Goal: Information Seeking & Learning: Learn about a topic

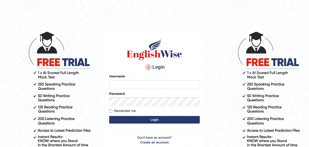
type input "charles_D"
click at [154, 118] on button "Login" at bounding box center [154, 120] width 91 height 8
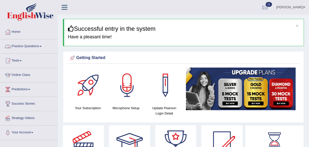
click at [42, 47] on span at bounding box center [41, 46] width 2 height 1
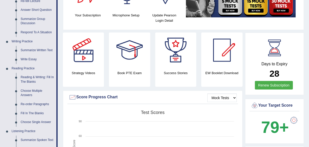
scroll to position [88, 0]
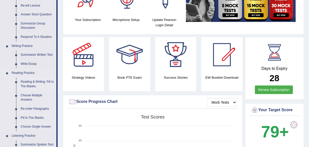
click at [35, 82] on link "Reading & Writing: Fill In The Blanks" at bounding box center [37, 83] width 38 height 13
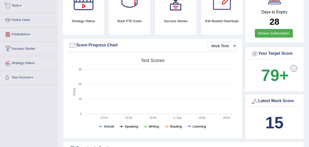
scroll to position [357, 0]
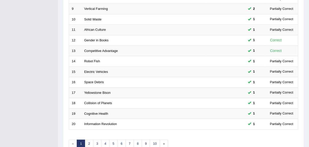
scroll to position [186, 0]
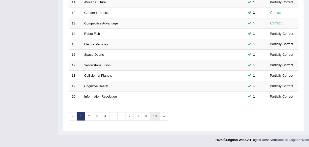
click at [156, 116] on link "10" at bounding box center [155, 116] width 10 height 8
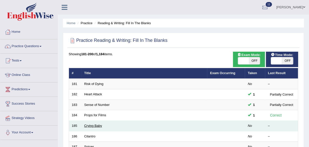
click at [91, 126] on link "Crying Baby" at bounding box center [93, 126] width 18 height 4
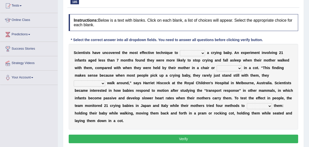
scroll to position [43, 0]
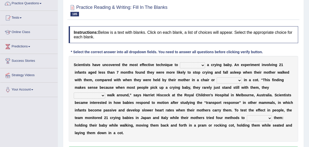
click at [203, 65] on select "writhe swathe scythe soothe" at bounding box center [192, 65] width 25 height 6
select select "writhe"
click at [180, 62] on select "writhe swathe scythe soothe" at bounding box center [192, 65] width 25 height 6
click at [241, 78] on select "lay laid lied lying" at bounding box center [229, 80] width 25 height 6
click at [217, 77] on select "lay laid lied lying" at bounding box center [229, 80] width 25 height 6
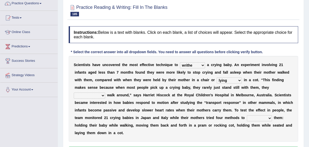
click at [240, 79] on select "lay laid lied lying" at bounding box center [229, 80] width 25 height 6
select select "lay"
click at [217, 77] on select "lay laid lied lying" at bounding box center [229, 80] width 25 height 6
click at [103, 95] on select "constructively collectively interrogatively instinctively" at bounding box center [89, 95] width 31 height 6
select select "constructively"
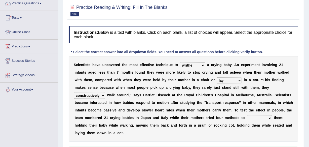
click at [74, 92] on select "constructively collectively interrogatively instinctively" at bounding box center [89, 95] width 31 height 6
click at [270, 118] on select "palm psalm calm balm" at bounding box center [259, 118] width 25 height 6
select select "calm"
click at [247, 115] on select "palm psalm calm balm" at bounding box center [259, 118] width 25 height 6
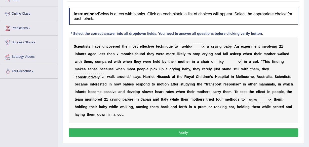
scroll to position [71, 0]
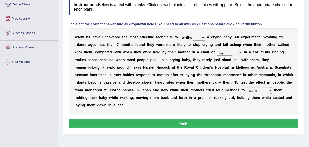
click at [186, 124] on button "Verify" at bounding box center [184, 123] width 230 height 9
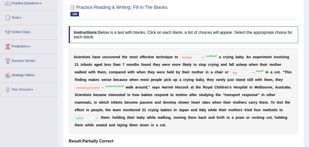
scroll to position [19, 0]
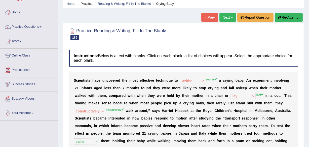
click at [229, 16] on link "Next »" at bounding box center [228, 17] width 17 height 9
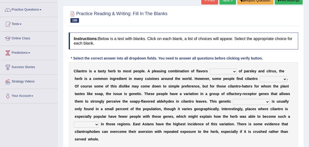
scroll to position [49, 0]
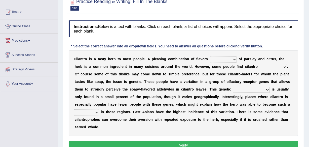
click at [234, 59] on select "remnant offensive affluent reminiscent" at bounding box center [223, 59] width 27 height 6
select select "remnant"
click at [210, 56] on select "remnant offensive affluent reminiscent" at bounding box center [223, 59] width 27 height 6
click at [284, 65] on select "vaccinating revolting suspecting invigorating" at bounding box center [273, 67] width 27 height 6
select select "revolting"
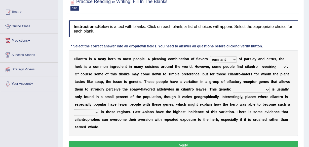
click at [260, 64] on select "vaccinating revolting suspecting invigorating" at bounding box center [273, 67] width 27 height 6
drag, startPoint x: 179, startPoint y: 77, endPoint x: 123, endPoint y: 81, distance: 55.8
click at [123, 81] on div "C i l a n t r o i s a t a s t y h e r b t o m o s t p e o p l e . A p l e a s i…" at bounding box center [184, 93] width 230 height 86
click at [256, 89] on select "taint density dam quirk" at bounding box center [251, 90] width 37 height 6
select select "taint"
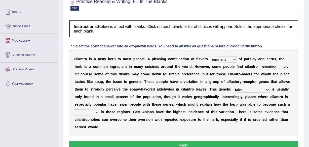
click at [233, 87] on select "taint density dam quirk" at bounding box center [251, 90] width 37 height 6
click at [97, 112] on select "homestay mainstay stay overstay" at bounding box center [86, 112] width 25 height 6
select select "stay"
click at [74, 109] on select "homestay mainstay stay overstay" at bounding box center [86, 112] width 25 height 6
click at [184, 144] on button "Verify" at bounding box center [184, 145] width 230 height 9
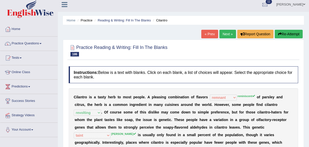
scroll to position [0, 0]
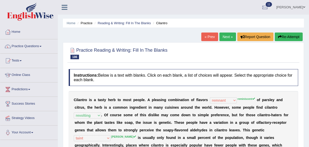
click at [229, 36] on link "Next »" at bounding box center [228, 36] width 17 height 9
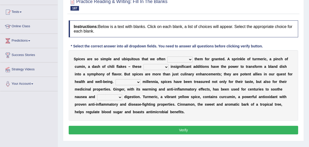
scroll to position [60, 0]
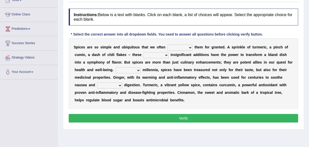
click at [190, 48] on select "get take pick enjoy" at bounding box center [180, 48] width 25 height 6
select select "take"
click at [168, 45] on select "get take pick enjoy" at bounding box center [180, 48] width 25 height 6
click at [167, 54] on select "rightly brightly seemingly gently" at bounding box center [156, 55] width 25 height 6
select select "gently"
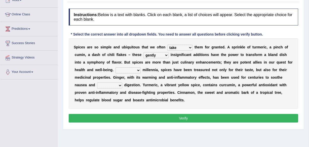
click at [144, 52] on select "rightly brightly seemingly gently" at bounding box center [156, 55] width 25 height 6
click at [138, 69] on select "For Since Beyond From" at bounding box center [128, 70] width 25 height 6
select select "Since"
click at [116, 67] on select "For Since Beyond From" at bounding box center [128, 70] width 25 height 6
click at [120, 85] on select "illustrate assign ease lead" at bounding box center [109, 85] width 25 height 6
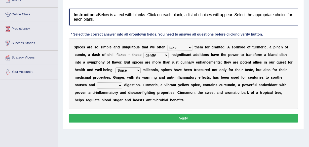
select select "ease"
click at [97, 82] on select "illustrate assign ease lead" at bounding box center [109, 85] width 25 height 6
click at [182, 117] on button "Verify" at bounding box center [184, 118] width 230 height 9
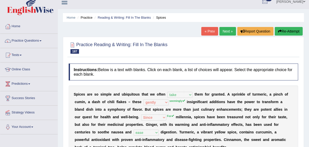
scroll to position [0, 0]
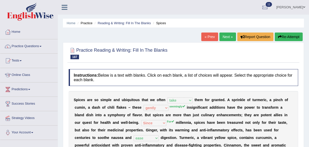
click at [223, 35] on link "Next »" at bounding box center [228, 36] width 17 height 9
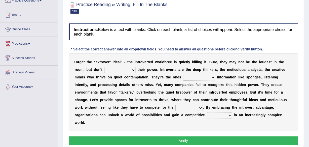
scroll to position [58, 0]
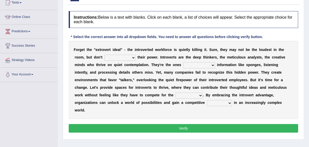
click at [132, 57] on select "underestimate juggle reassure endure" at bounding box center [120, 58] width 31 height 6
select select "underestimate"
click at [105, 55] on select "underestimate juggle reassure endure" at bounding box center [120, 58] width 31 height 6
click at [212, 64] on select "absorbed absorbing have absorbed to absorb" at bounding box center [199, 65] width 32 height 6
select select "absorbing"
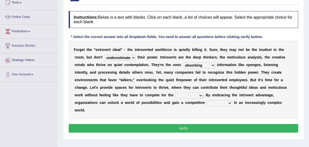
click at [183, 62] on select "absorbed absorbing have absorbed to absorb" at bounding box center [199, 65] width 32 height 6
click at [176, 95] on select "contest spotlight speech microphone" at bounding box center [189, 95] width 27 height 6
select select "spotlight"
click at [176, 92] on select "contest spotlight speech microphone" at bounding box center [189, 95] width 27 height 6
click at [207, 103] on select "tax sword desk edge" at bounding box center [219, 103] width 25 height 6
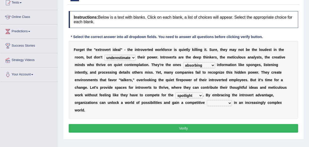
select select "edge"
click at [207, 100] on select "tax sword desk edge" at bounding box center [219, 103] width 25 height 6
click at [183, 124] on button "Verify" at bounding box center [184, 128] width 230 height 9
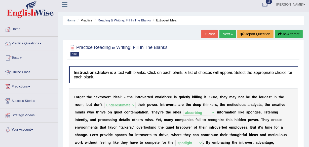
scroll to position [0, 0]
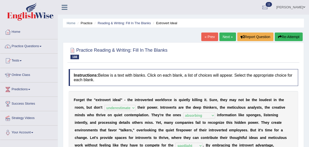
click at [228, 39] on link "Next »" at bounding box center [228, 36] width 17 height 9
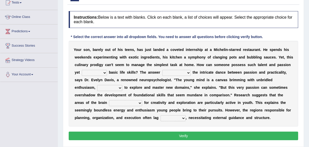
scroll to position [67, 0]
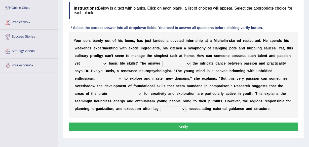
click at [104, 63] on select "deny lack remove embrace" at bounding box center [94, 64] width 25 height 6
select select "lack"
click at [82, 61] on select "deny lack remove embrace" at bounding box center [94, 64] width 25 height 6
click at [188, 63] on select "bases on lies in puts forward sticks to" at bounding box center [176, 64] width 28 height 6
select select "bases on"
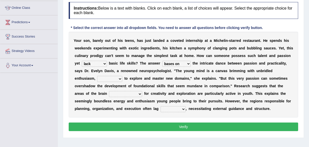
click at [162, 61] on select "bases on lies in puts forward sticks to" at bounding box center [176, 64] width 28 height 6
click at [120, 78] on select "potential typical liable eager" at bounding box center [109, 79] width 25 height 6
select select "potential"
click at [97, 76] on select "potential typical liable eager" at bounding box center [109, 79] width 25 height 6
click at [139, 93] on select "responsible respond responding are responsible" at bounding box center [125, 94] width 33 height 6
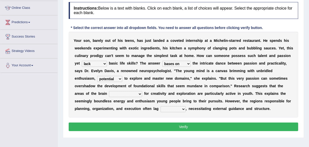
select select "responsible"
click at [109, 91] on select "responsible respond responding are responsible" at bounding box center [125, 94] width 33 height 6
click at [183, 108] on select "before within behind beyond" at bounding box center [173, 109] width 25 height 6
select select "within"
click at [161, 106] on select "before within behind beyond" at bounding box center [173, 109] width 25 height 6
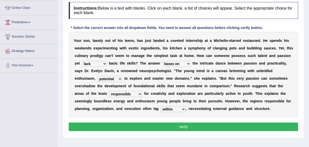
click at [182, 126] on button "Verify" at bounding box center [184, 126] width 230 height 9
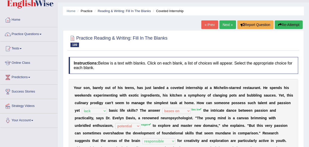
scroll to position [3, 0]
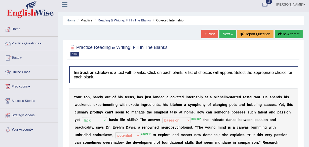
click at [229, 32] on link "Next »" at bounding box center [228, 34] width 17 height 9
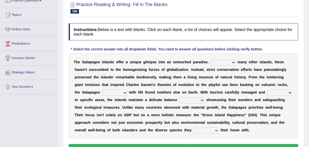
scroll to position [66, 0]
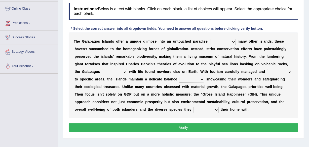
click at [233, 40] on select "Due to Despite Instead of Unlike" at bounding box center [223, 42] width 25 height 6
select select "Unlike"
click at [211, 39] on select "Due to Despite Instead of Unlike" at bounding box center [223, 42] width 25 height 6
click at [125, 71] on select "link teem fill restore" at bounding box center [114, 72] width 25 height 6
select select "link"
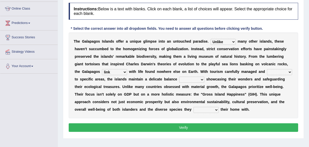
click at [102, 69] on select "link teem fill restore" at bounding box center [114, 72] width 25 height 6
click at [202, 77] on select "upon toward between among" at bounding box center [191, 80] width 25 height 6
select select "upon"
click at [179, 77] on select "upon toward between among" at bounding box center [191, 80] width 25 height 6
click at [216, 109] on select "share engage regard live" at bounding box center [206, 110] width 25 height 6
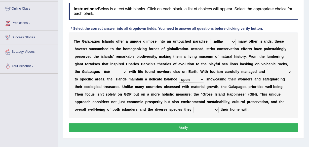
select select "share"
click at [194, 107] on select "share engage regard live" at bounding box center [206, 110] width 25 height 6
click at [182, 127] on button "Verify" at bounding box center [184, 127] width 230 height 9
click at [290, 70] on select "stretched rid verified restricted" at bounding box center [279, 72] width 25 height 6
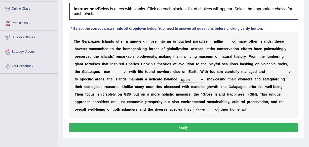
select select "restricted"
click at [267, 69] on select "stretched rid verified restricted" at bounding box center [279, 72] width 25 height 6
click at [190, 127] on button "Verify" at bounding box center [184, 127] width 230 height 9
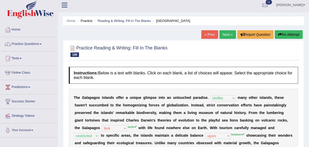
scroll to position [0, 0]
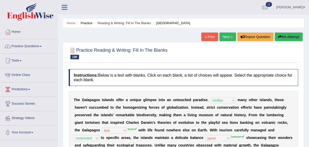
click at [226, 35] on link "Next »" at bounding box center [228, 36] width 17 height 9
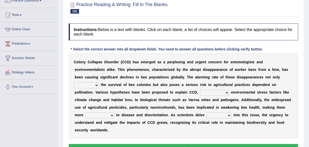
scroll to position [58, 0]
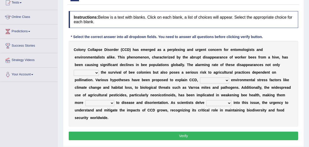
click at [96, 72] on select "justifies involves threatens reviews" at bounding box center [86, 73] width 25 height 6
select select "threatens"
click at [74, 70] on select "justifies involves threatens reviews" at bounding box center [86, 73] width 25 height 6
click at [227, 81] on select "based on ranging from other than together with" at bounding box center [214, 80] width 29 height 6
select select "based on"
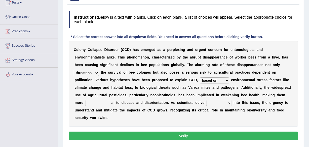
click at [200, 77] on select "based on ranging from other than together with" at bounding box center [214, 80] width 29 height 6
click at [111, 102] on select "susceptible conventional prominent central" at bounding box center [99, 103] width 29 height 6
select select "prominent"
click at [85, 100] on select "susceptible conventional prominent central" at bounding box center [99, 103] width 29 height 6
click at [229, 103] on select "faster higher wider deeper" at bounding box center [219, 103] width 25 height 6
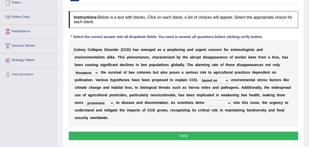
select select "faster"
click at [207, 100] on select "faster higher wider deeper" at bounding box center [219, 103] width 25 height 6
click at [181, 137] on button "Verify" at bounding box center [184, 135] width 230 height 9
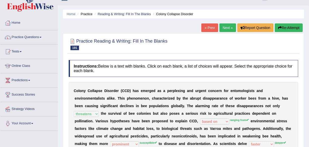
scroll to position [0, 0]
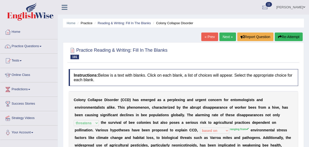
click at [224, 35] on link "Next »" at bounding box center [228, 36] width 17 height 9
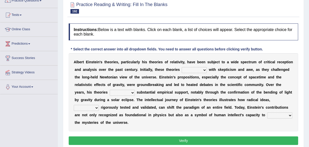
scroll to position [58, 0]
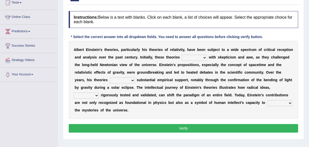
click at [204, 57] on select "have met are met were met met" at bounding box center [194, 58] width 25 height 6
select select "have met"
click at [182, 55] on select "have met are met were met met" at bounding box center [194, 58] width 25 height 6
click at [132, 79] on select "revised surpassed gained occupied" at bounding box center [122, 80] width 25 height 6
select select "gained"
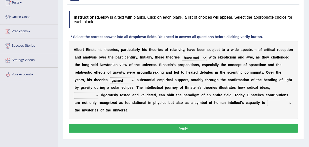
click at [110, 77] on select "revised surpassed gained occupied" at bounding box center [122, 80] width 25 height 6
click at [96, 94] on select "whether once where yet" at bounding box center [86, 95] width 25 height 6
select select "where"
click at [74, 92] on select "whether once where yet" at bounding box center [86, 95] width 25 height 6
click at [291, 102] on select "rewrite liberate unravel trust" at bounding box center [280, 103] width 25 height 6
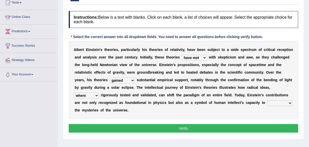
select select "rewrite"
click at [268, 100] on select "rewrite liberate unravel trust" at bounding box center [280, 103] width 25 height 6
click at [188, 128] on button "Verify" at bounding box center [184, 128] width 230 height 9
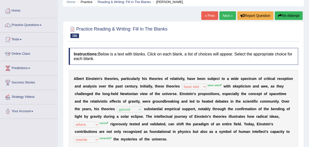
scroll to position [12, 0]
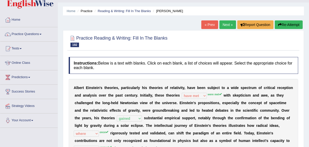
click at [226, 23] on link "Next »" at bounding box center [228, 24] width 17 height 9
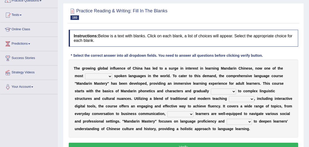
scroll to position [55, 0]
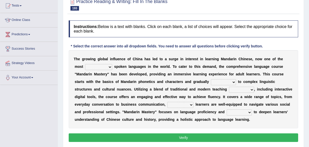
click at [110, 66] on select "traditionally faintly widely extremely" at bounding box center [98, 67] width 27 height 6
select select "widely"
click at [85, 64] on select "traditionally faintly widely extremely" at bounding box center [98, 67] width 27 height 6
click at [234, 82] on select "views advances flows drifts" at bounding box center [223, 82] width 25 height 6
select select "advances"
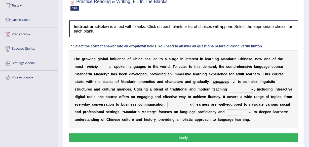
click at [211, 79] on select "views advances flows drifts" at bounding box center [223, 82] width 25 height 6
click at [251, 89] on select "methods sectors journals reactions" at bounding box center [241, 90] width 25 height 6
select select "methods"
click at [229, 87] on select "methods sectors journals reactions" at bounding box center [241, 90] width 25 height 6
click at [191, 104] on select "ensuring achieving mentioning deciding" at bounding box center [181, 105] width 26 height 6
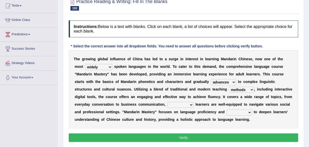
select select "ensuring"
click at [168, 102] on select "ensuring achieving mentioning deciding" at bounding box center [181, 105] width 26 height 6
click at [250, 112] on select "discusses aims seals causes" at bounding box center [239, 112] width 25 height 6
select select "aims"
click at [227, 109] on select "discusses aims seals causes" at bounding box center [239, 112] width 25 height 6
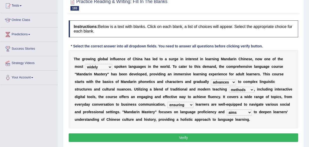
click at [186, 139] on button "Verify" at bounding box center [184, 137] width 230 height 9
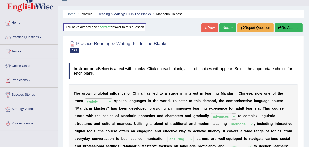
scroll to position [0, 0]
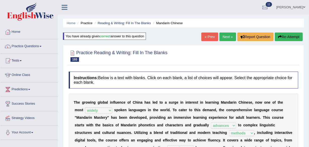
click at [227, 36] on link "Next »" at bounding box center [228, 36] width 17 height 9
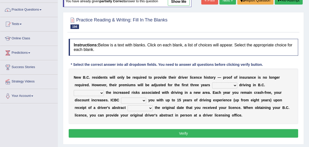
scroll to position [60, 0]
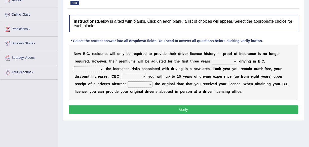
click at [235, 62] on select "within among against of" at bounding box center [224, 62] width 25 height 6
click at [219, 94] on div "N [PERSON_NAME] C . r e s i d e n t s w i l l o n l y b e r e q u i r e d t o p…" at bounding box center [184, 72] width 230 height 55
click at [235, 61] on select "within among against of" at bounding box center [224, 62] width 25 height 6
select select "of"
click at [212, 59] on select "within among against of" at bounding box center [224, 62] width 25 height 6
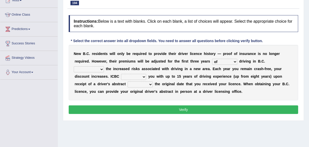
click at [101, 68] on select "depending on as for due to thanks to" at bounding box center [89, 69] width 30 height 6
select select "depending on"
click at [74, 66] on select "depending on as for due to thanks to" at bounding box center [89, 69] width 30 height 6
click at [144, 76] on select "credited crediting credit will credit" at bounding box center [133, 77] width 25 height 6
select select "will credit"
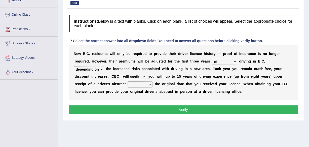
click at [121, 74] on select "credited crediting credit will credit" at bounding box center [133, 77] width 25 height 6
click at [151, 84] on select "showing show shows shown" at bounding box center [140, 84] width 25 height 6
select select "showing"
click at [128, 81] on select "showing show shows shown" at bounding box center [140, 84] width 25 height 6
click at [182, 109] on button "Verify" at bounding box center [184, 109] width 230 height 9
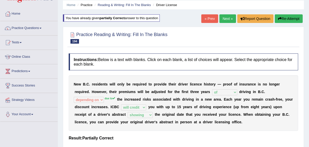
scroll to position [27, 0]
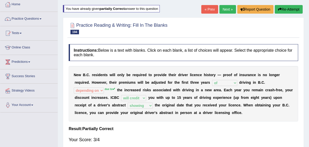
click at [228, 8] on link "Next »" at bounding box center [228, 9] width 17 height 9
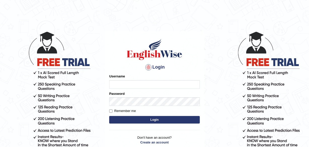
type input "charles_D"
click at [152, 121] on button "Login" at bounding box center [154, 120] width 91 height 8
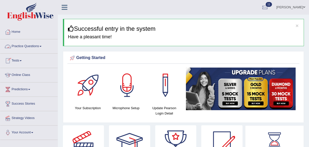
click at [42, 45] on link "Practice Questions" at bounding box center [28, 45] width 57 height 13
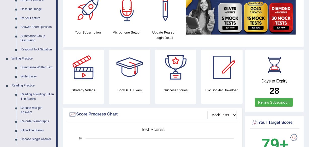
scroll to position [102, 0]
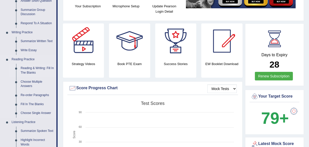
click at [36, 68] on link "Reading & Writing: Fill In The Blanks" at bounding box center [37, 70] width 38 height 13
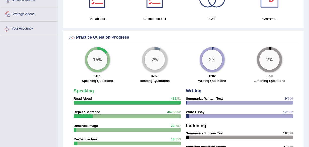
scroll to position [357, 0]
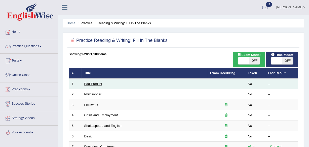
click at [91, 83] on link "Bad Product" at bounding box center [93, 84] width 18 height 4
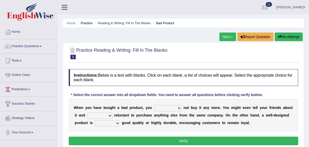
click at [177, 107] on select "would have should have should" at bounding box center [168, 108] width 28 height 6
select select "should"
click at [154, 105] on select "would have should have should" at bounding box center [168, 108] width 28 height 6
click at [110, 115] on select "is are be being" at bounding box center [99, 116] width 25 height 6
select select "being"
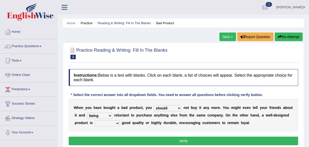
click at [87, 113] on select "is are be being" at bounding box center [99, 116] width 25 height 6
click at [117, 123] on select "both also neither either" at bounding box center [107, 123] width 25 height 6
select select "either"
click at [95, 120] on select "both also neither either" at bounding box center [107, 123] width 25 height 6
click at [187, 140] on button "Verify" at bounding box center [184, 141] width 230 height 9
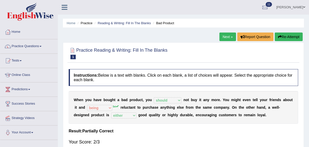
click at [230, 38] on link "Next »" at bounding box center [228, 36] width 17 height 9
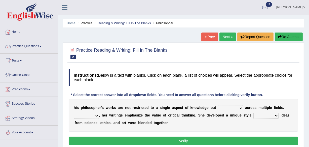
click at [241, 107] on select "constrain contain assemble extend" at bounding box center [230, 108] width 25 height 6
select select "extend"
click at [218, 105] on select "constrain contain assemble extend" at bounding box center [230, 108] width 25 height 6
click at [277, 114] on select "in that that which in which" at bounding box center [266, 116] width 25 height 6
select select "in which"
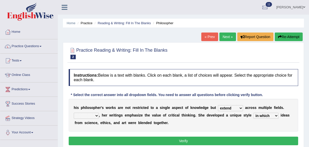
click at [254, 113] on select "in that that which in which" at bounding box center [266, 116] width 25 height 6
click at [97, 114] on select "Rather So Moreover Likely" at bounding box center [86, 116] width 25 height 6
select select "Moreover"
click at [74, 113] on select "Rather So Moreover Likely" at bounding box center [86, 116] width 25 height 6
click at [184, 140] on button "Verify" at bounding box center [184, 141] width 230 height 9
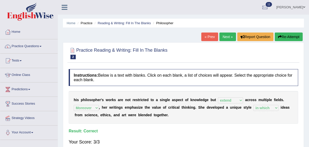
click at [227, 37] on link "Next »" at bounding box center [228, 36] width 17 height 9
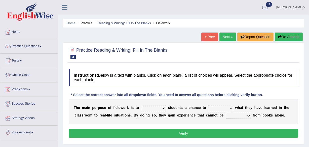
click at [164, 108] on select "resemble stow rave offer" at bounding box center [153, 108] width 25 height 6
select select "offer"
click at [141, 105] on select "resemble stow rave offer" at bounding box center [153, 108] width 25 height 6
click at [231, 108] on select "compare align apply dismount" at bounding box center [220, 108] width 25 height 6
select select "apply"
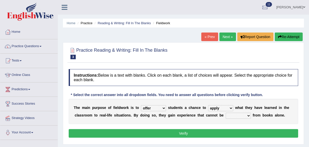
click at [208, 105] on select "compare align apply dismount" at bounding box center [220, 108] width 25 height 6
drag, startPoint x: 207, startPoint y: 117, endPoint x: 214, endPoint y: 117, distance: 7.1
click at [214, 117] on div "T h e m a i n p u r p o s e o f f i e l d w o r k i s t o resemble stow rave of…" at bounding box center [184, 111] width 230 height 25
click at [248, 115] on select "originated prepared obtained touted" at bounding box center [238, 116] width 25 height 6
select select "obtained"
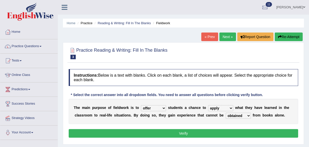
click at [226, 113] on select "originated prepared obtained touted" at bounding box center [238, 116] width 25 height 6
click at [186, 131] on button "Verify" at bounding box center [184, 133] width 230 height 9
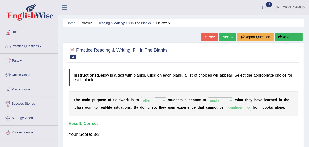
click at [228, 36] on link "Next »" at bounding box center [228, 36] width 17 height 9
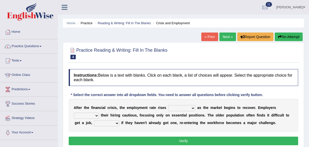
click at [192, 108] on select "normally conversely strenuously sharply" at bounding box center [181, 108] width 27 height 6
select select "strenuously"
click at [168, 105] on select "normally conversely strenuously sharply" at bounding box center [181, 108] width 27 height 6
click at [97, 115] on select "keeping kept keep are kept" at bounding box center [86, 116] width 25 height 6
select select "kept"
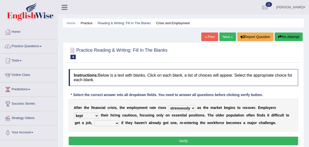
click at [74, 113] on select "keeping kept keep are kept" at bounding box center [86, 116] width 25 height 6
click at [117, 122] on select "although while then because" at bounding box center [106, 123] width 25 height 6
select select "because"
click at [94, 120] on select "although while then because" at bounding box center [106, 123] width 25 height 6
click at [182, 140] on button "Verify" at bounding box center [184, 141] width 230 height 9
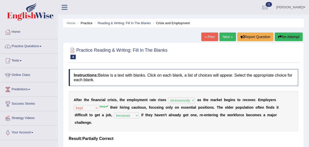
click at [229, 35] on link "Next »" at bounding box center [228, 36] width 17 height 9
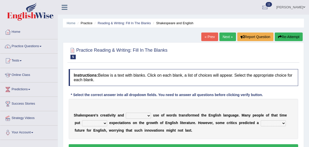
click at [149, 115] on select "idealized intensive fancied inventive" at bounding box center [138, 116] width 25 height 6
select select "intensive"
click at [126, 113] on select "idealized intensive fancied inventive" at bounding box center [138, 116] width 25 height 6
click at [283, 122] on select "monetary promising irresistible daunting" at bounding box center [273, 123] width 25 height 6
select select "promising"
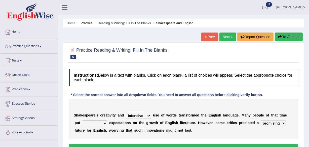
click at [261, 120] on select "monetary promising irresistible daunting" at bounding box center [273, 123] width 25 height 6
click at [105, 122] on select "wide much high more" at bounding box center [94, 123] width 25 height 6
select select "high"
click at [82, 120] on select "wide much high more" at bounding box center [94, 123] width 25 height 6
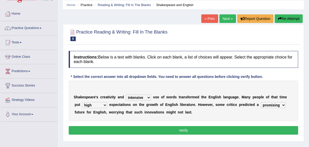
scroll to position [27, 0]
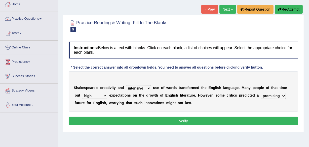
click at [190, 121] on button "Verify" at bounding box center [184, 121] width 230 height 9
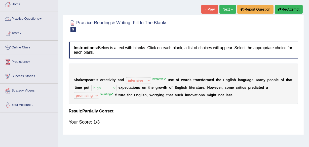
click at [42, 19] on span at bounding box center [41, 18] width 2 height 1
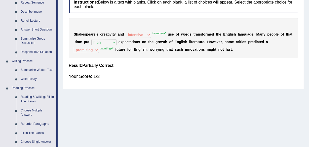
scroll to position [82, 0]
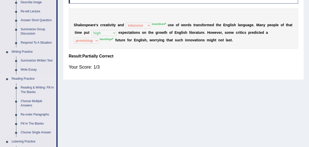
click at [35, 123] on link "Fill In The Blanks" at bounding box center [37, 123] width 38 height 9
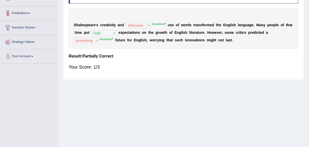
scroll to position [118, 0]
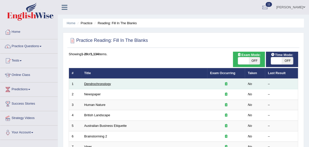
click at [96, 84] on link "Dendrochronology" at bounding box center [97, 84] width 27 height 4
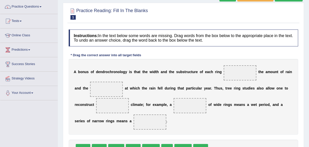
scroll to position [54, 0]
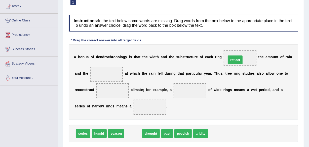
drag, startPoint x: 134, startPoint y: 133, endPoint x: 236, endPoint y: 59, distance: 125.8
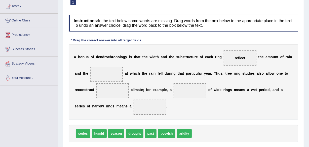
click at [128, 134] on span "drought" at bounding box center [134, 133] width 17 height 9
drag, startPoint x: 128, startPoint y: 134, endPoint x: 101, endPoint y: 75, distance: 65.0
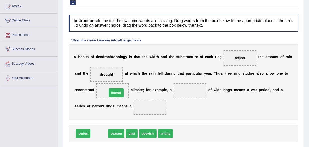
drag, startPoint x: 99, startPoint y: 133, endPoint x: 108, endPoint y: 98, distance: 35.5
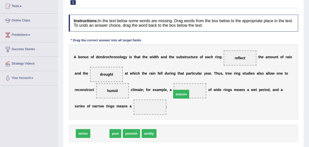
drag, startPoint x: 99, startPoint y: 132, endPoint x: 180, endPoint y: 93, distance: 90.4
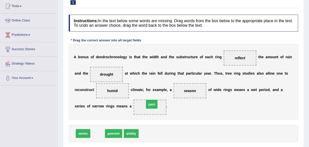
drag, startPoint x: 94, startPoint y: 132, endPoint x: 149, endPoint y: 103, distance: 61.5
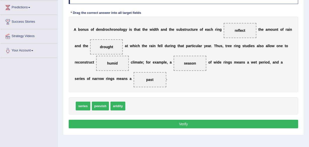
scroll to position [85, 0]
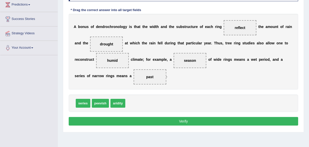
click at [188, 120] on button "Verify" at bounding box center [184, 121] width 230 height 9
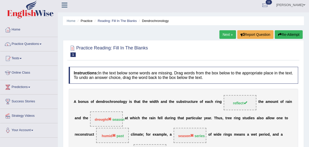
scroll to position [0, 0]
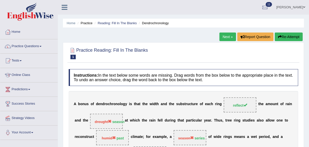
click at [229, 36] on link "Next »" at bounding box center [228, 36] width 17 height 9
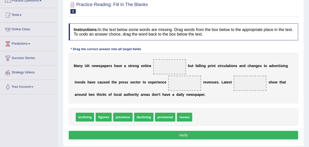
scroll to position [55, 0]
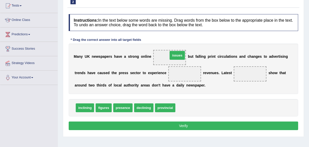
drag, startPoint x: 181, startPoint y: 106, endPoint x: 174, endPoint y: 54, distance: 52.9
drag, startPoint x: 140, startPoint y: 110, endPoint x: 199, endPoint y: 60, distance: 76.9
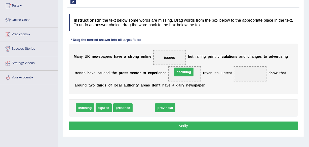
drag, startPoint x: 139, startPoint y: 108, endPoint x: 179, endPoint y: 72, distance: 53.7
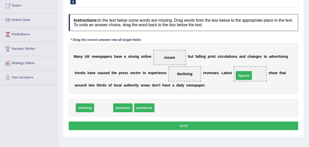
drag, startPoint x: 103, startPoint y: 109, endPoint x: 243, endPoint y: 77, distance: 144.0
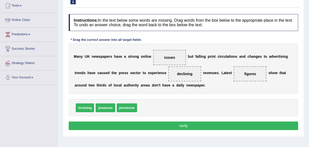
click at [181, 124] on button "Verify" at bounding box center [184, 125] width 230 height 9
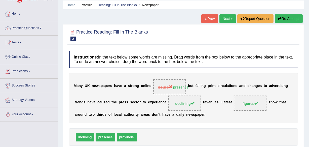
scroll to position [9, 0]
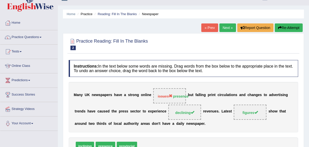
click at [224, 28] on link "Next »" at bounding box center [228, 27] width 17 height 9
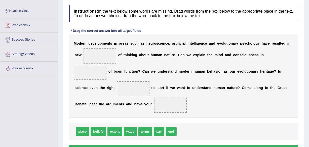
scroll to position [76, 0]
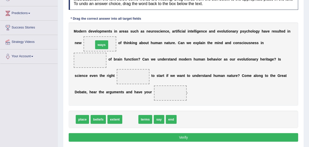
drag, startPoint x: 134, startPoint y: 118, endPoint x: 105, endPoint y: 43, distance: 80.1
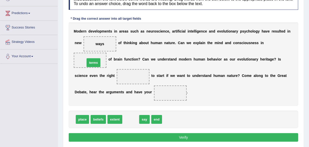
drag, startPoint x: 134, startPoint y: 118, endPoint x: 97, endPoint y: 61, distance: 68.1
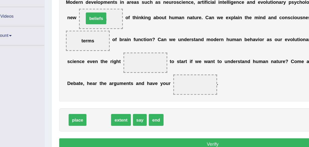
drag, startPoint x: 99, startPoint y: 119, endPoint x: 97, endPoint y: 43, distance: 76.1
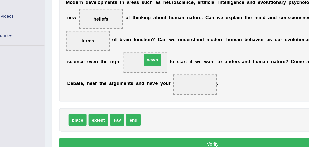
drag, startPoint x: 139, startPoint y: 120, endPoint x: 139, endPoint y: 75, distance: 45.1
drag, startPoint x: 113, startPoint y: 121, endPoint x: 163, endPoint y: 81, distance: 64.0
drag, startPoint x: 108, startPoint y: 120, endPoint x: 133, endPoint y: 102, distance: 31.1
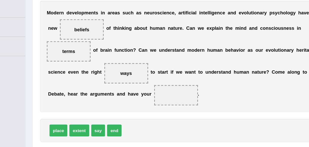
drag, startPoint x: 115, startPoint y: 121, endPoint x: 155, endPoint y: 91, distance: 49.1
drag, startPoint x: 109, startPoint y: 117, endPoint x: 136, endPoint y: 97, distance: 33.4
drag, startPoint x: 107, startPoint y: 120, endPoint x: 127, endPoint y: 100, distance: 28.3
drag, startPoint x: 127, startPoint y: 100, endPoint x: 112, endPoint y: 121, distance: 25.9
click at [112, 121] on div "Instructions: In the text below some words are missing. Drag words from the box…" at bounding box center [184, 67] width 232 height 155
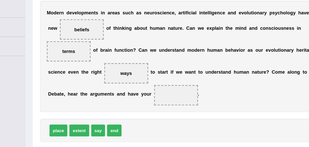
drag, startPoint x: 112, startPoint y: 121, endPoint x: 125, endPoint y: 97, distance: 27.3
drag, startPoint x: 111, startPoint y: 117, endPoint x: 171, endPoint y: 89, distance: 65.8
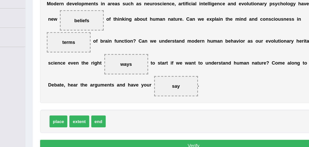
scroll to position [81, 0]
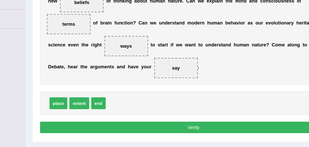
click at [186, 132] on button "Verify" at bounding box center [184, 132] width 230 height 9
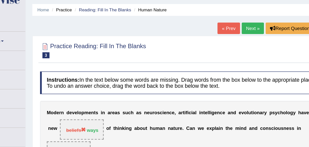
scroll to position [9, 0]
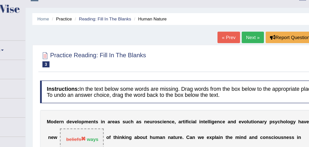
click at [227, 25] on link "Next »" at bounding box center [228, 28] width 17 height 9
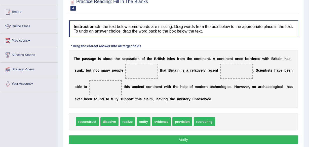
scroll to position [58, 0]
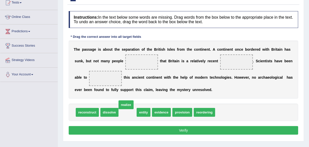
drag, startPoint x: 125, startPoint y: 112, endPoint x: 144, endPoint y: 51, distance: 63.9
click at [131, 100] on span "realize" at bounding box center [126, 104] width 15 height 9
click at [144, 54] on span at bounding box center [141, 61] width 33 height 15
drag, startPoint x: 128, startPoint y: 111, endPoint x: 141, endPoint y: 63, distance: 49.8
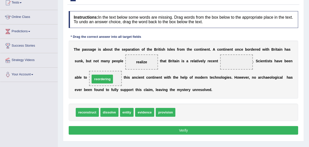
drag, startPoint x: 190, startPoint y: 109, endPoint x: 105, endPoint y: 76, distance: 91.6
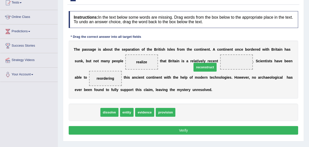
drag, startPoint x: 92, startPoint y: 110, endPoint x: 221, endPoint y: 64, distance: 137.4
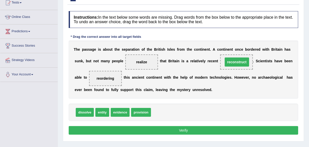
click at [221, 64] on span "reconstruct" at bounding box center [236, 61] width 33 height 15
click at [184, 128] on button "Verify" at bounding box center [184, 130] width 230 height 9
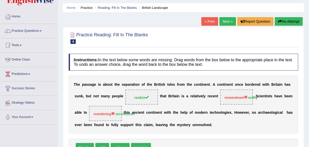
scroll to position [13, 0]
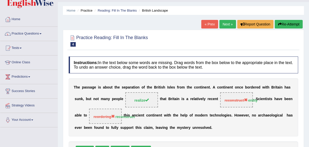
click at [229, 21] on link "Next »" at bounding box center [228, 24] width 17 height 9
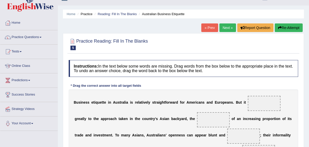
click at [309, 138] on html "Toggle navigation Home Practice Questions Speaking Practice Read Aloud Repeat S…" at bounding box center [154, 64] width 309 height 147
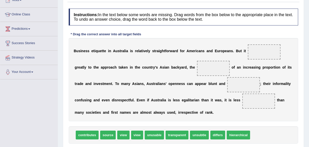
scroll to position [78, 0]
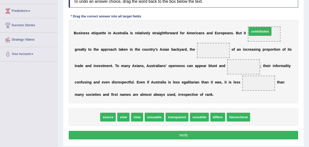
drag, startPoint x: 91, startPoint y: 118, endPoint x: 264, endPoint y: 32, distance: 193.2
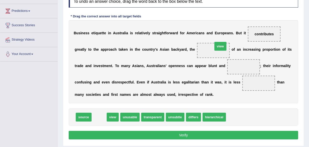
drag, startPoint x: 101, startPoint y: 116, endPoint x: 222, endPoint y: 45, distance: 140.4
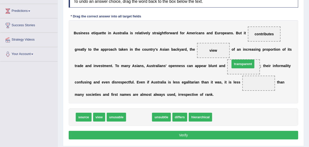
drag, startPoint x: 140, startPoint y: 115, endPoint x: 244, endPoint y: 61, distance: 116.8
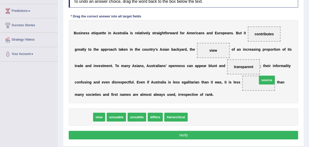
drag, startPoint x: 88, startPoint y: 117, endPoint x: 271, endPoint y: 82, distance: 186.3
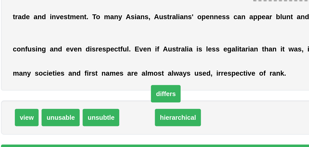
drag, startPoint x: 139, startPoint y: 116, endPoint x: 153, endPoint y: 104, distance: 19.1
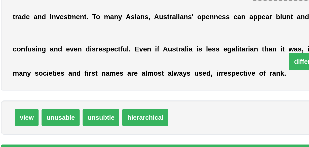
drag, startPoint x: 167, startPoint y: 115, endPoint x: 227, endPoint y: 87, distance: 66.0
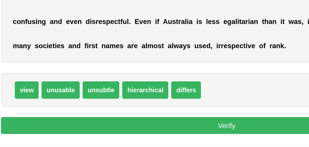
click at [187, 134] on button "Verify" at bounding box center [184, 135] width 230 height 9
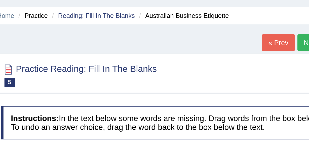
scroll to position [11, 0]
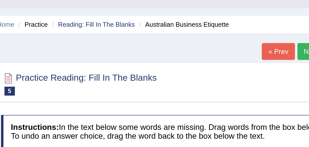
click at [220, 26] on link "Next »" at bounding box center [228, 26] width 17 height 9
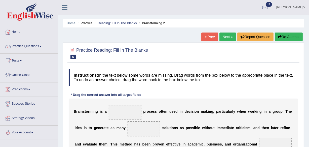
click at [296, 142] on div "Practice Reading: Fill In The Blanks 6 Brainstorming 2 Instructions: In the tex…" at bounding box center [183, 121] width 241 height 158
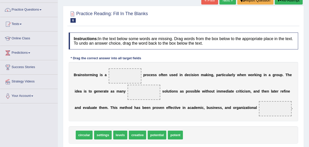
scroll to position [46, 0]
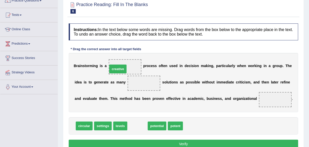
drag, startPoint x: 136, startPoint y: 126, endPoint x: 123, endPoint y: 64, distance: 62.7
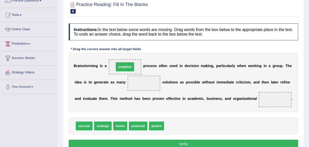
click at [123, 64] on span "creative" at bounding box center [125, 66] width 18 height 9
drag, startPoint x: 85, startPoint y: 125, endPoint x: 124, endPoint y: 68, distance: 69.2
click at [152, 126] on span "creative" at bounding box center [155, 125] width 17 height 9
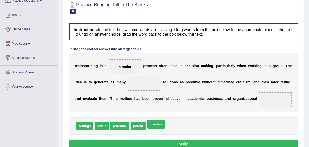
drag, startPoint x: 152, startPoint y: 126, endPoint x: 153, endPoint y: 122, distance: 3.9
drag, startPoint x: 162, startPoint y: 128, endPoint x: 153, endPoint y: 85, distance: 43.9
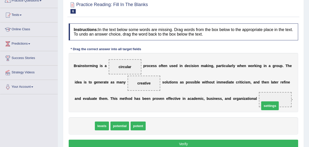
drag, startPoint x: 80, startPoint y: 124, endPoint x: 266, endPoint y: 105, distance: 187.0
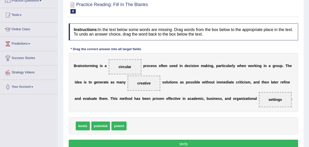
click at [187, 143] on button "Verify" at bounding box center [184, 144] width 230 height 9
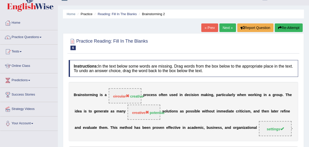
scroll to position [0, 0]
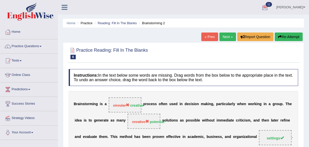
click at [226, 36] on link "Next »" at bounding box center [228, 36] width 17 height 9
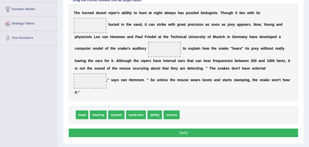
scroll to position [82, 0]
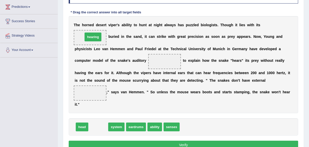
drag, startPoint x: 103, startPoint y: 126, endPoint x: 97, endPoint y: 36, distance: 90.4
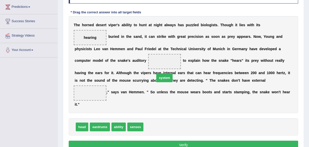
drag, startPoint x: 152, startPoint y: 127, endPoint x: 164, endPoint y: 69, distance: 59.6
click at [99, 126] on span "eardrums" at bounding box center [100, 126] width 20 height 9
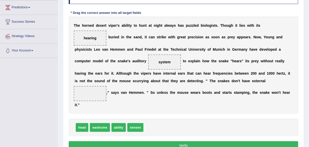
click at [99, 126] on span "eardrums" at bounding box center [100, 127] width 20 height 9
drag, startPoint x: 99, startPoint y: 127, endPoint x: 154, endPoint y: 69, distance: 80.2
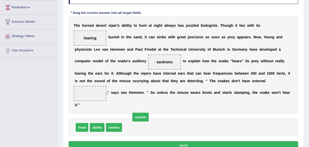
drag, startPoint x: 130, startPoint y: 125, endPoint x: 150, endPoint y: 91, distance: 39.9
click at [149, 113] on span "system" at bounding box center [140, 117] width 16 height 9
drag, startPoint x: 150, startPoint y: 91, endPoint x: 171, endPoint y: 73, distance: 27.7
click at [171, 73] on div "T h e h o r n e d d e s e r t v i p e r ' s a b i l i t y t o [PERSON_NAME] a t…" at bounding box center [184, 65] width 230 height 97
drag, startPoint x: 134, startPoint y: 123, endPoint x: 167, endPoint y: 60, distance: 71.6
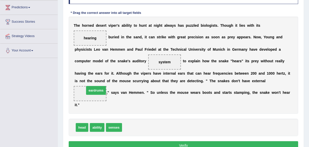
drag, startPoint x: 131, startPoint y: 128, endPoint x: 92, endPoint y: 92, distance: 52.9
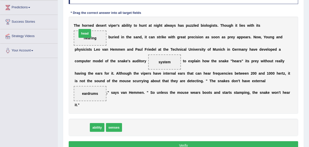
drag, startPoint x: 82, startPoint y: 127, endPoint x: 85, endPoint y: 33, distance: 94.3
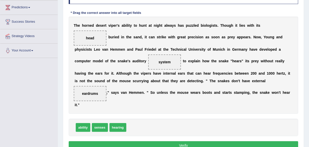
click at [188, 143] on button "Verify" at bounding box center [184, 145] width 230 height 9
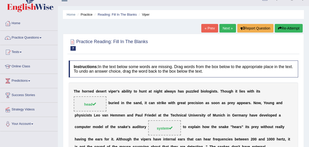
scroll to position [0, 0]
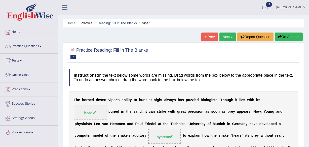
click at [225, 37] on link "Next »" at bounding box center [228, 36] width 17 height 9
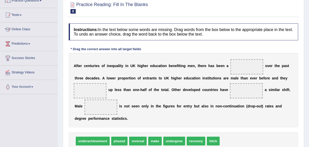
scroll to position [55, 0]
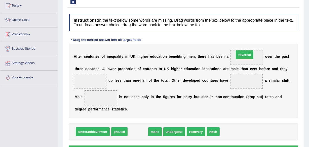
drag, startPoint x: 143, startPoint y: 131, endPoint x: 250, endPoint y: 55, distance: 131.4
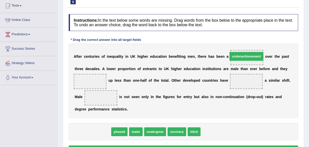
drag, startPoint x: 94, startPoint y: 128, endPoint x: 248, endPoint y: 53, distance: 171.4
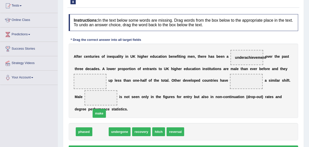
drag, startPoint x: 98, startPoint y: 132, endPoint x: 90, endPoint y: 105, distance: 28.6
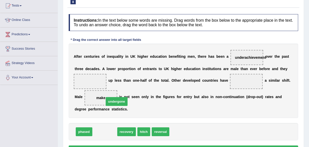
drag, startPoint x: 105, startPoint y: 131, endPoint x: 113, endPoint y: 100, distance: 31.9
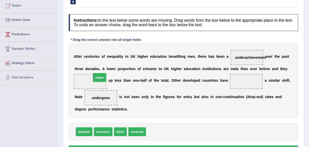
drag, startPoint x: 154, startPoint y: 131, endPoint x: 98, endPoint y: 78, distance: 77.2
drag, startPoint x: 107, startPoint y: 131, endPoint x: 104, endPoint y: 121, distance: 10.5
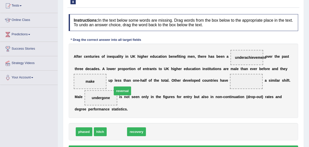
drag, startPoint x: 115, startPoint y: 132, endPoint x: 120, endPoint y: 92, distance: 41.2
click at [140, 129] on span "undergone" at bounding box center [139, 131] width 22 height 9
drag, startPoint x: 140, startPoint y: 129, endPoint x: 187, endPoint y: 90, distance: 61.7
click at [150, 127] on span "undergone" at bounding box center [139, 131] width 22 height 9
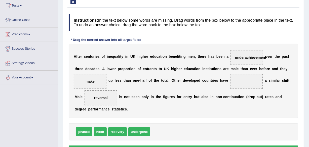
drag, startPoint x: 187, startPoint y: 90, endPoint x: 174, endPoint y: 106, distance: 20.9
click at [174, 106] on div "A f t e r c e n t u r i e s o f i n e q u a l i t y i n U K h i g h e r e d u c…" at bounding box center [184, 81] width 230 height 74
click at [149, 128] on span "undergone" at bounding box center [139, 131] width 22 height 9
drag, startPoint x: 149, startPoint y: 128, endPoint x: 145, endPoint y: 131, distance: 5.4
drag, startPoint x: 145, startPoint y: 131, endPoint x: 253, endPoint y: 79, distance: 119.8
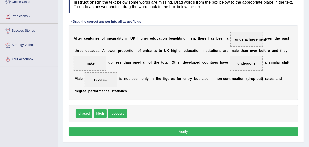
scroll to position [82, 0]
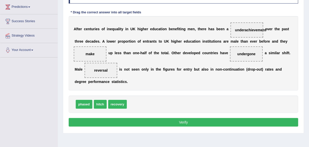
click at [186, 120] on button "Verify" at bounding box center [184, 122] width 230 height 9
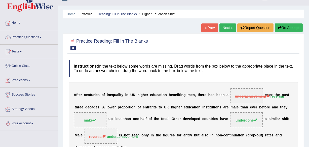
scroll to position [6, 0]
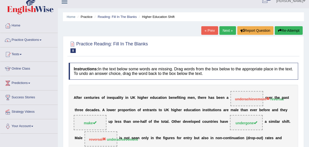
click at [224, 32] on link "Next »" at bounding box center [228, 30] width 17 height 9
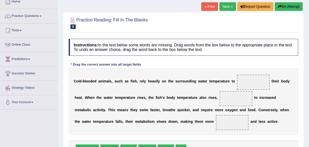
scroll to position [40, 0]
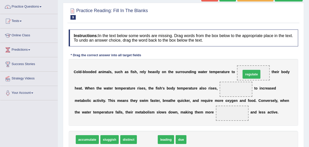
drag, startPoint x: 144, startPoint y: 141, endPoint x: 249, endPoint y: 73, distance: 124.6
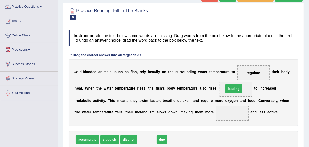
drag, startPoint x: 146, startPoint y: 140, endPoint x: 234, endPoint y: 89, distance: 100.9
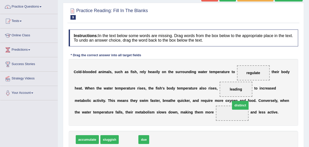
drag, startPoint x: 124, startPoint y: 137, endPoint x: 237, endPoint y: 110, distance: 115.9
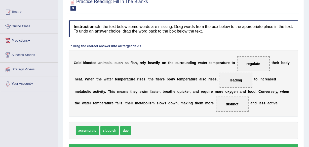
scroll to position [70, 0]
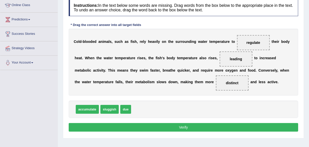
click at [185, 127] on button "Verify" at bounding box center [184, 127] width 230 height 9
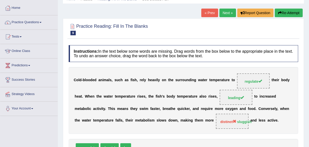
scroll to position [15, 0]
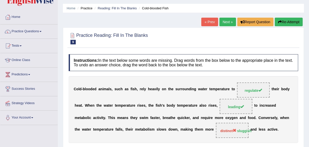
click at [227, 20] on link "Next »" at bounding box center [228, 22] width 17 height 9
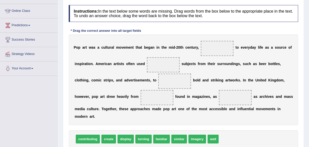
scroll to position [73, 0]
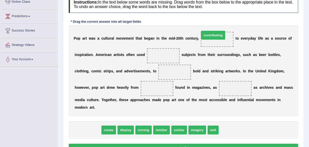
drag, startPoint x: 92, startPoint y: 128, endPoint x: 217, endPoint y: 34, distance: 157.2
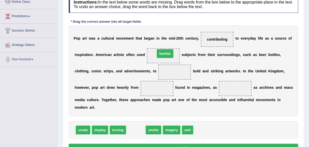
drag, startPoint x: 132, startPoint y: 127, endPoint x: 158, endPoint y: 56, distance: 75.6
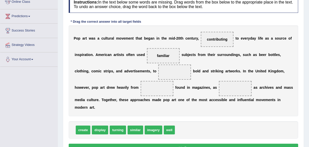
drag, startPoint x: 86, startPoint y: 129, endPoint x: 119, endPoint y: 84, distance: 55.7
drag, startPoint x: 82, startPoint y: 127, endPoint x: 171, endPoint y: 71, distance: 105.4
drag, startPoint x: 85, startPoint y: 128, endPoint x: 124, endPoint y: 95, distance: 51.5
drag, startPoint x: 119, startPoint y: 100, endPoint x: 88, endPoint y: 125, distance: 40.3
click at [88, 125] on div "Instructions: In the text below some words are missing. Drag words from the box…" at bounding box center [184, 74] width 232 height 163
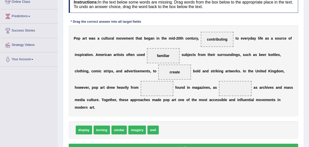
drag, startPoint x: 88, startPoint y: 125, endPoint x: 125, endPoint y: 95, distance: 48.2
drag, startPoint x: 85, startPoint y: 129, endPoint x: 101, endPoint y: 115, distance: 21.2
drag, startPoint x: 77, startPoint y: 131, endPoint x: 102, endPoint y: 116, distance: 28.6
drag, startPoint x: 77, startPoint y: 131, endPoint x: 149, endPoint y: 93, distance: 80.8
drag, startPoint x: 139, startPoint y: 131, endPoint x: 185, endPoint y: 85, distance: 64.8
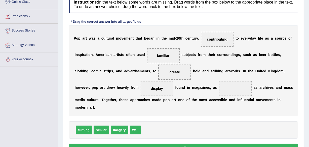
drag, startPoint x: 136, startPoint y: 127, endPoint x: 182, endPoint y: 113, distance: 48.1
drag, startPoint x: 136, startPoint y: 131, endPoint x: 231, endPoint y: 93, distance: 103.2
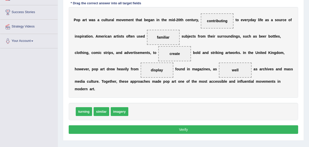
scroll to position [104, 0]
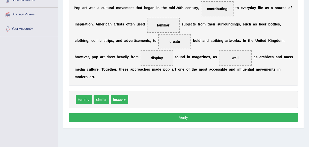
click at [186, 116] on button "Verify" at bounding box center [184, 117] width 230 height 9
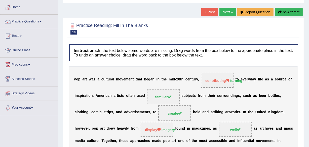
scroll to position [6, 0]
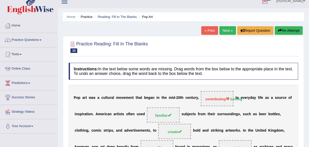
click at [225, 30] on link "Next »" at bounding box center [228, 30] width 17 height 9
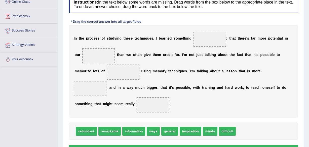
scroll to position [85, 0]
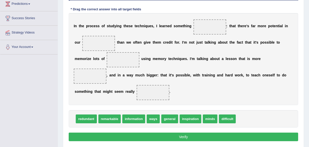
drag, startPoint x: 106, startPoint y: 119, endPoint x: 150, endPoint y: 83, distance: 57.0
drag, startPoint x: 110, startPoint y: 121, endPoint x: 212, endPoint y: 28, distance: 137.6
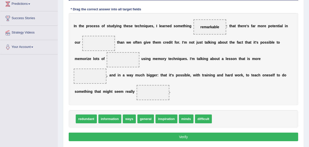
drag, startPoint x: 183, startPoint y: 121, endPoint x: 115, endPoint y: 59, distance: 92.0
drag, startPoint x: 191, startPoint y: 118, endPoint x: 194, endPoint y: 92, distance: 25.8
drag, startPoint x: 190, startPoint y: 115, endPoint x: 100, endPoint y: 43, distance: 114.9
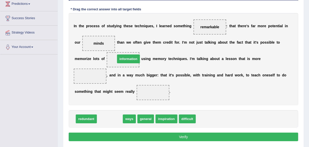
drag, startPoint x: 114, startPoint y: 119, endPoint x: 132, endPoint y: 60, distance: 61.8
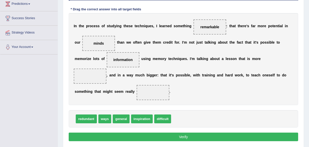
drag, startPoint x: 119, startPoint y: 117, endPoint x: 114, endPoint y: 99, distance: 18.7
drag, startPoint x: 127, startPoint y: 121, endPoint x: 95, endPoint y: 75, distance: 55.6
drag, startPoint x: 143, startPoint y: 117, endPoint x: 148, endPoint y: 91, distance: 26.7
click at [148, 91] on span at bounding box center [153, 92] width 33 height 15
drag, startPoint x: 148, startPoint y: 91, endPoint x: 150, endPoint y: 116, distance: 25.5
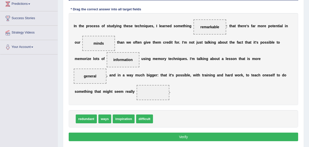
click at [150, 116] on div "Instructions: In the text below some words are missing. Drag words from the box…" at bounding box center [184, 63] width 232 height 164
drag, startPoint x: 150, startPoint y: 116, endPoint x: 153, endPoint y: 95, distance: 21.7
click at [186, 137] on button "Verify" at bounding box center [184, 136] width 230 height 9
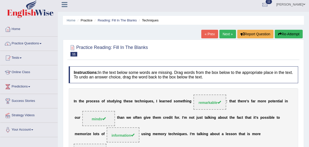
scroll to position [0, 0]
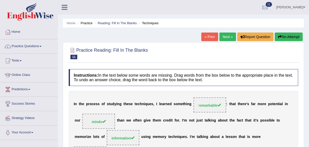
click at [224, 35] on link "Next »" at bounding box center [228, 36] width 17 height 9
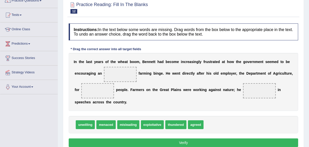
scroll to position [55, 0]
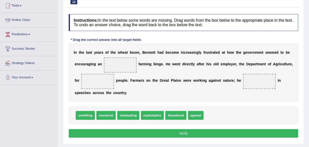
drag, startPoint x: 153, startPoint y: 115, endPoint x: 149, endPoint y: 85, distance: 30.3
drag, startPoint x: 151, startPoint y: 116, endPoint x: 139, endPoint y: 88, distance: 29.8
drag, startPoint x: 144, startPoint y: 112, endPoint x: 137, endPoint y: 71, distance: 41.9
drag, startPoint x: 162, startPoint y: 112, endPoint x: 162, endPoint y: 88, distance: 24.7
drag, startPoint x: 155, startPoint y: 117, endPoint x: 152, endPoint y: 90, distance: 27.0
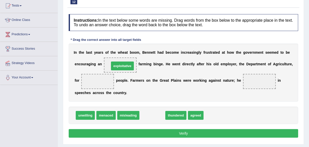
drag, startPoint x: 143, startPoint y: 118, endPoint x: 113, endPoint y: 69, distance: 57.3
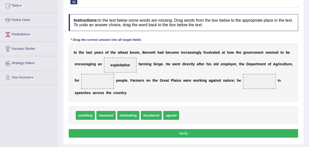
drag, startPoint x: 107, startPoint y: 111, endPoint x: 107, endPoint y: 89, distance: 21.7
drag, startPoint x: 97, startPoint y: 112, endPoint x: 107, endPoint y: 78, distance: 35.4
drag, startPoint x: 103, startPoint y: 116, endPoint x: 95, endPoint y: 82, distance: 35.2
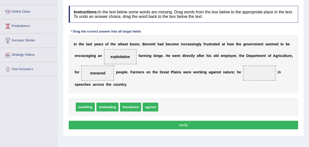
scroll to position [60, 0]
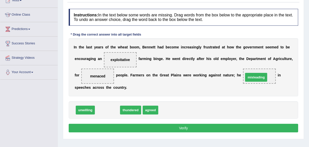
drag, startPoint x: 113, startPoint y: 106, endPoint x: 263, endPoint y: 73, distance: 153.2
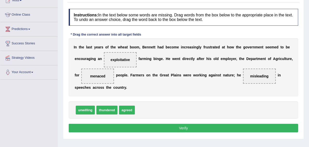
click at [184, 127] on button "Verify" at bounding box center [184, 128] width 230 height 9
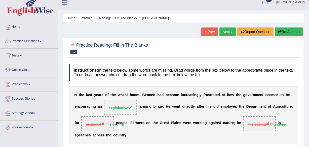
scroll to position [0, 0]
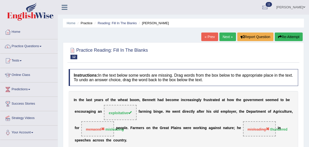
click at [221, 36] on link "Next »" at bounding box center [228, 36] width 17 height 9
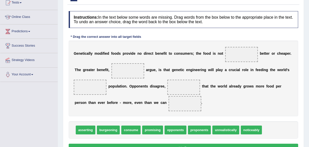
scroll to position [67, 0]
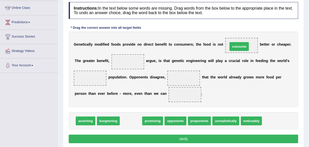
drag, startPoint x: 133, startPoint y: 121, endPoint x: 242, endPoint y: 46, distance: 131.4
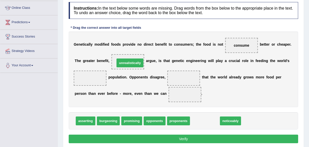
drag, startPoint x: 200, startPoint y: 120, endPoint x: 125, endPoint y: 62, distance: 94.8
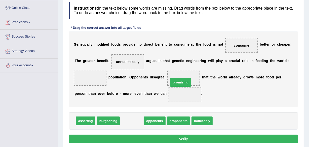
drag, startPoint x: 132, startPoint y: 121, endPoint x: 187, endPoint y: 72, distance: 73.7
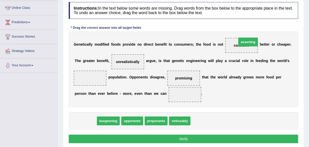
drag, startPoint x: 91, startPoint y: 122, endPoint x: 254, endPoint y: 44, distance: 180.8
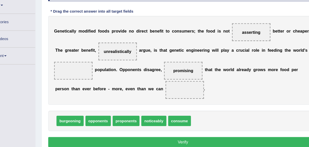
scroll to position [67, 0]
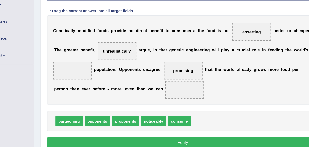
click at [175, 120] on span "consume" at bounding box center [180, 120] width 19 height 9
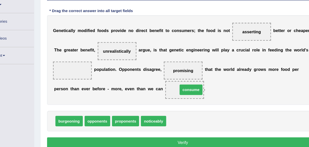
drag, startPoint x: 174, startPoint y: 122, endPoint x: 184, endPoint y: 95, distance: 27.9
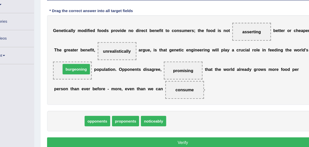
drag, startPoint x: 89, startPoint y: 121, endPoint x: 94, endPoint y: 77, distance: 44.7
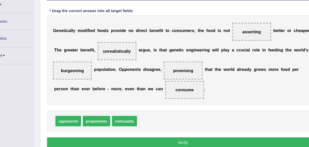
click at [185, 137] on button "Verify" at bounding box center [184, 138] width 230 height 9
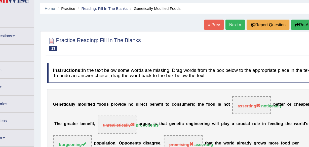
scroll to position [8, 0]
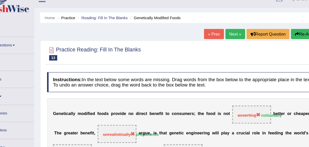
click at [230, 26] on link "Next »" at bounding box center [228, 28] width 17 height 9
